Goal: Task Accomplishment & Management: Use online tool/utility

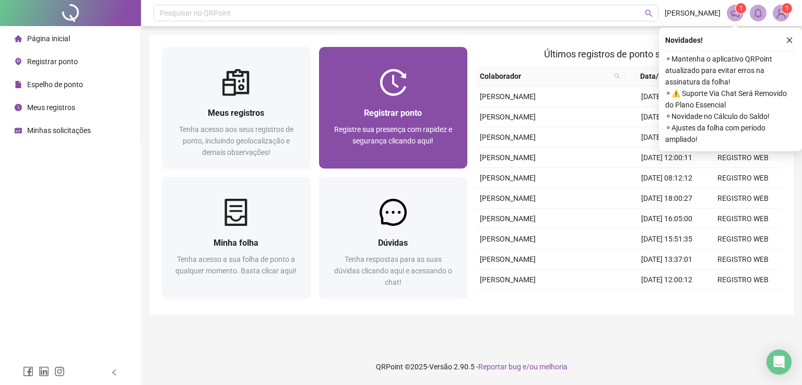
click at [398, 132] on span "Registre sua presença com rapidez e segurança clicando aqui!" at bounding box center [393, 135] width 118 height 20
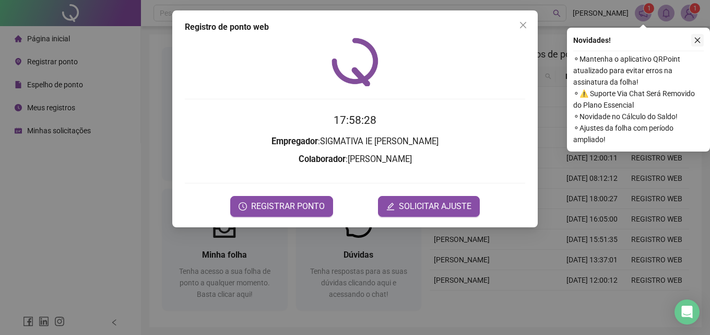
click at [699, 42] on icon "close" at bounding box center [698, 41] width 6 height 6
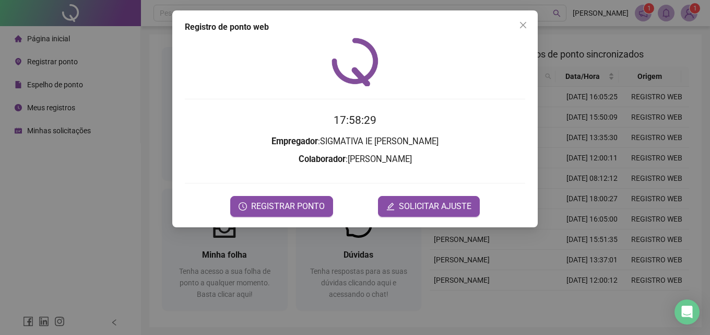
click at [688, 15] on div "Registro de ponto web 17:58:29 Empregador : SIGMATIVA IE PAULO LOPES Colaborado…" at bounding box center [355, 167] width 710 height 335
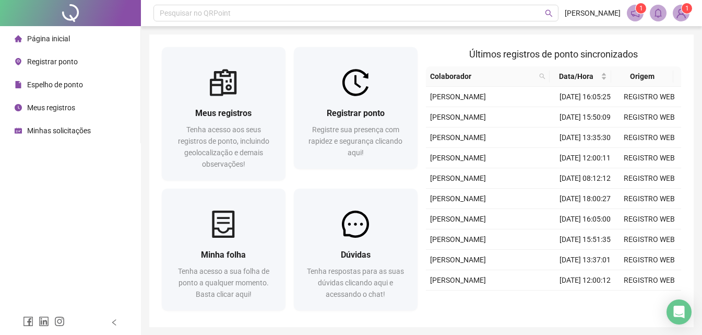
click at [641, 13] on span "1" at bounding box center [641, 8] width 4 height 10
click at [684, 15] on img at bounding box center [681, 13] width 16 height 16
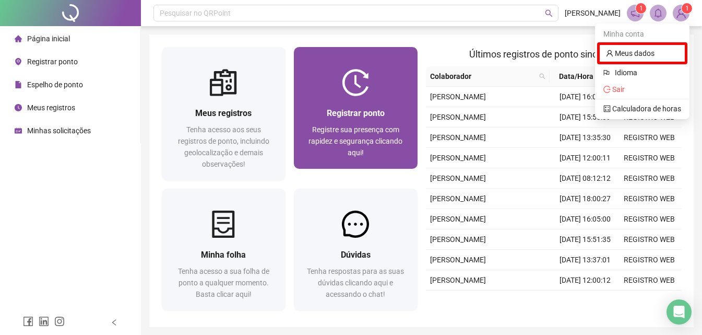
click at [367, 146] on span "Registre sua presença com rapidez e segurança clicando aqui!" at bounding box center [355, 140] width 94 height 31
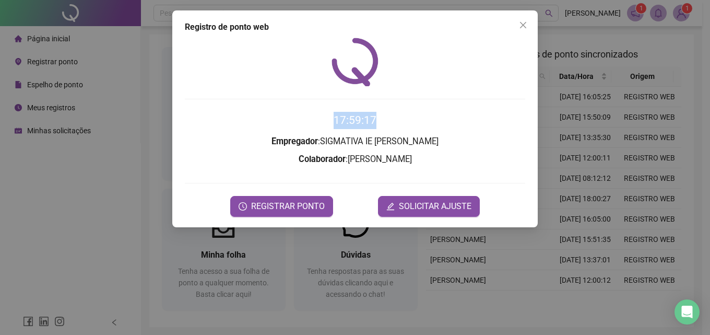
drag, startPoint x: 336, startPoint y: 119, endPoint x: 384, endPoint y: 124, distance: 48.3
click at [384, 124] on h2 "17:59:17" at bounding box center [355, 120] width 340 height 17
click at [430, 129] on form "17:59:17 Empregador : SIGMATIVA IE PAULO LOPES Colaborador : ALEXANDRE RODRIGUE…" at bounding box center [355, 164] width 340 height 104
click at [292, 201] on span "REGISTRAR PONTO" at bounding box center [288, 206] width 74 height 13
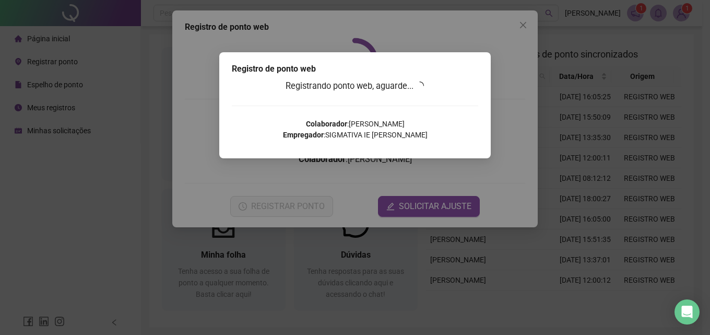
click at [335, 257] on div "Registro de ponto web Registrando ponto web, aguarde... Colaborador : ALEXANDRE…" at bounding box center [355, 167] width 710 height 335
drag, startPoint x: 346, startPoint y: 128, endPoint x: 358, endPoint y: 125, distance: 12.5
click at [347, 127] on p "Colaborador : ALEXANDRE RODRIGUES VIEIRA Empregador : SIGMATIVA IE PAULO LOPES" at bounding box center [355, 129] width 246 height 22
click at [368, 122] on p "Colaborador : ALEXANDRE RODRIGUES VIEIRA Empregador : SIGMATIVA IE PAULO LOPES" at bounding box center [355, 129] width 246 height 22
click at [374, 123] on p "Colaborador : ALEXANDRE RODRIGUES VIEIRA Empregador : SIGMATIVA IE PAULO LOPES" at bounding box center [355, 129] width 246 height 22
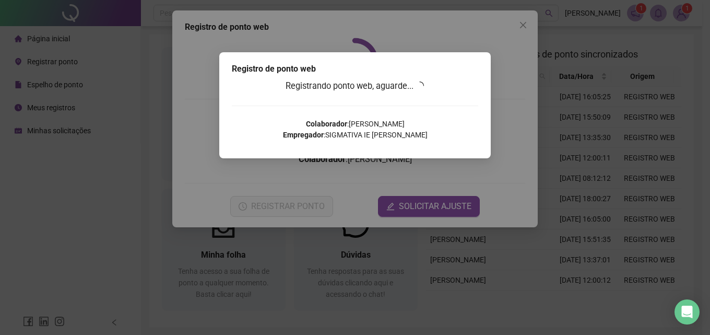
click at [448, 112] on div "Registrando ponto web, aguarde... Colaborador : ALEXANDRE RODRIGUES VIEIRA Empr…" at bounding box center [355, 113] width 246 height 68
drag, startPoint x: 452, startPoint y: 105, endPoint x: 437, endPoint y: 90, distance: 21.8
click at [444, 96] on div "Registrando ponto web, aguarde... Colaborador : ALEXANDRE RODRIGUES VIEIRA Empr…" at bounding box center [355, 113] width 246 height 68
click at [435, 91] on h3 "Registrando ponto web, aguarde..." at bounding box center [355, 86] width 246 height 14
click at [425, 88] on icon "loading" at bounding box center [420, 85] width 10 height 10
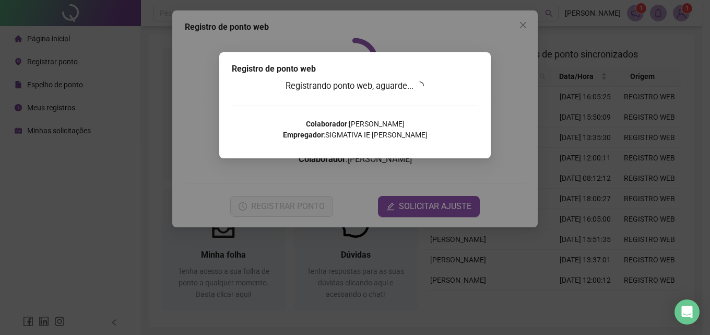
click at [424, 88] on icon "loading" at bounding box center [419, 85] width 9 height 9
click at [423, 89] on icon "loading" at bounding box center [419, 85] width 9 height 9
click at [409, 61] on div "Registro de ponto web Registrando ponto web, aguarde... Colaborador : ALEXANDRE…" at bounding box center [354, 105] width 271 height 106
drag, startPoint x: 339, startPoint y: 120, endPoint x: 328, endPoint y: 129, distance: 14.4
click at [337, 120] on p "Colaborador : ALEXANDRE RODRIGUES VIEIRA Empregador : SIGMATIVA IE PAULO LOPES" at bounding box center [355, 129] width 246 height 22
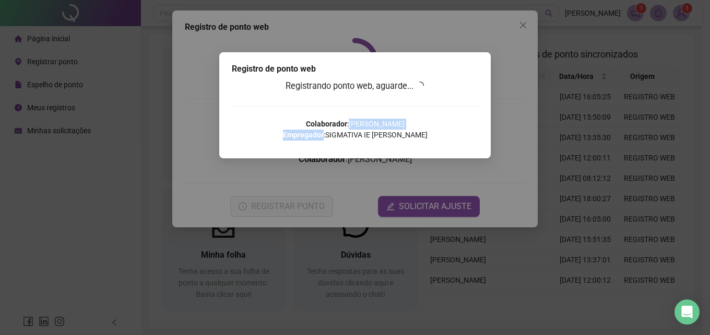
click at [328, 130] on p "Colaborador : ALEXANDRE RODRIGUES VIEIRA Empregador : SIGMATIVA IE PAULO LOPES" at bounding box center [355, 129] width 246 height 22
click at [333, 139] on p "Colaborador : ALEXANDRE RODRIGUES VIEIRA Empregador : SIGMATIVA IE PAULO LOPES" at bounding box center [355, 129] width 246 height 22
click at [454, 71] on div "Registro de ponto web" at bounding box center [355, 69] width 246 height 13
click at [283, 206] on div "Registro de ponto web Registrando ponto web, aguarde... Colaborador : ALEXANDRE…" at bounding box center [355, 167] width 710 height 335
click at [284, 208] on div "Registro de ponto web Registrando ponto web, aguarde... Colaborador : ALEXANDRE…" at bounding box center [355, 167] width 710 height 335
